Goal: Task Accomplishment & Management: Manage account settings

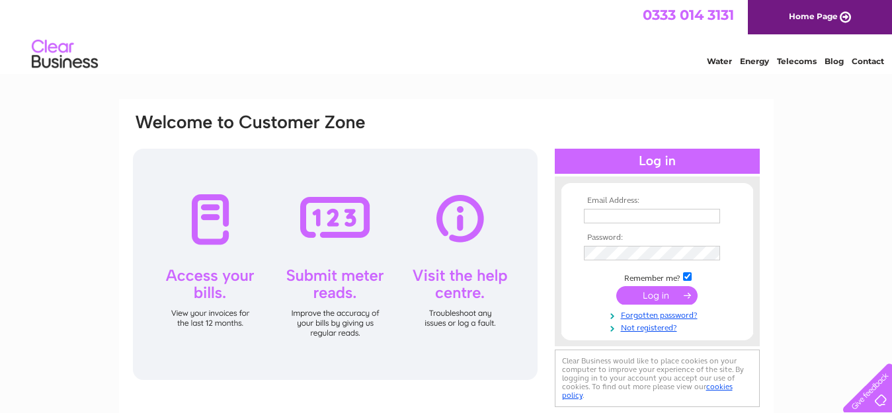
type input "deslegs1990@hotmail.com"
click at [655, 294] on input "submit" at bounding box center [656, 295] width 81 height 19
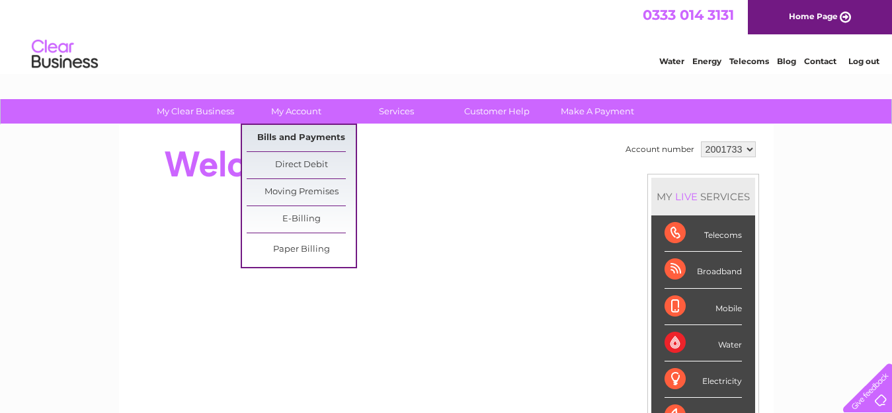
click at [302, 130] on link "Bills and Payments" at bounding box center [301, 138] width 109 height 26
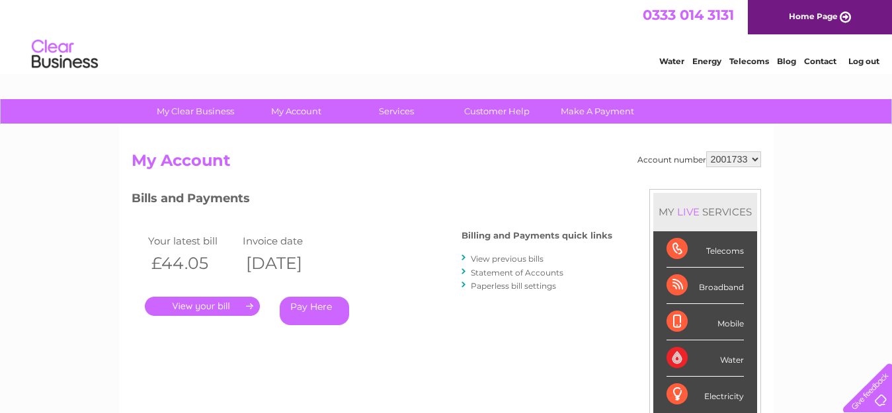
click at [231, 306] on link "." at bounding box center [202, 306] width 115 height 19
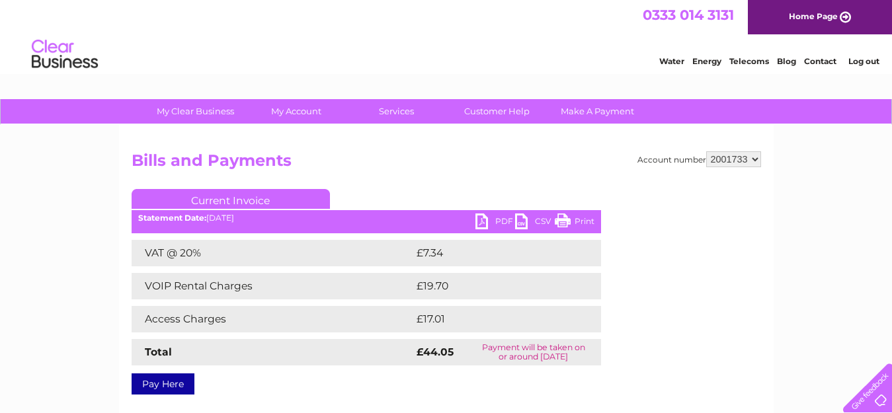
click at [502, 218] on link "PDF" at bounding box center [495, 223] width 40 height 19
